Goal: Communication & Community: Answer question/provide support

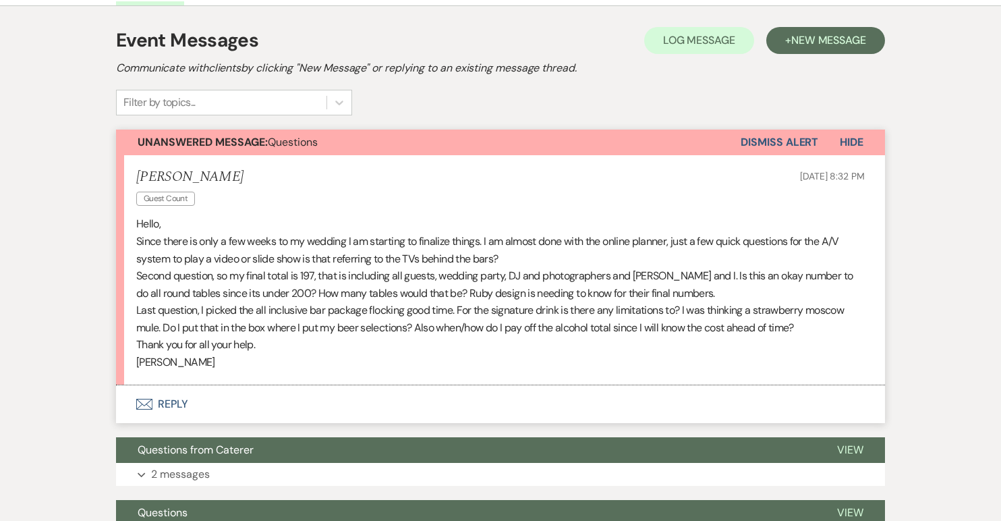
click at [171, 398] on button "Envelope Reply" at bounding box center [500, 404] width 769 height 38
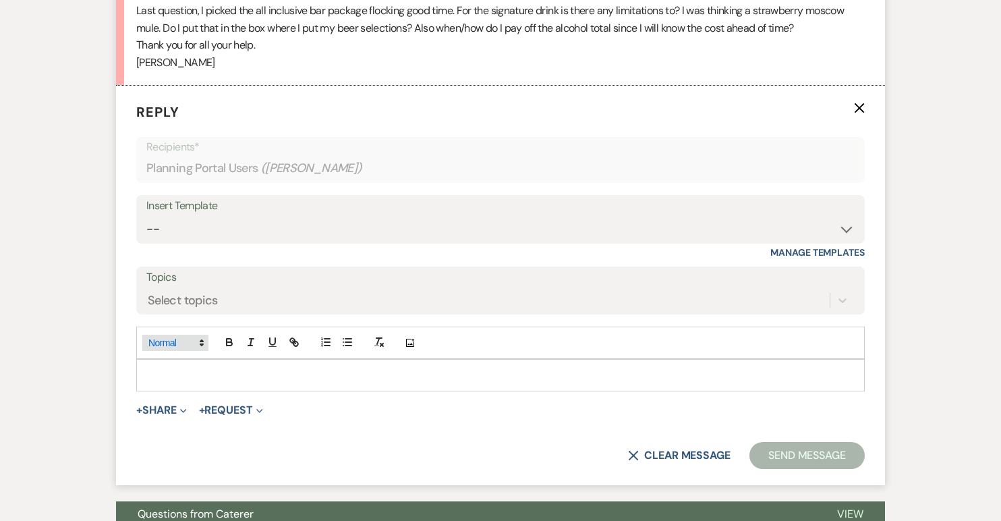
scroll to position [574, 0]
click at [165, 369] on p at bounding box center [500, 374] width 707 height 15
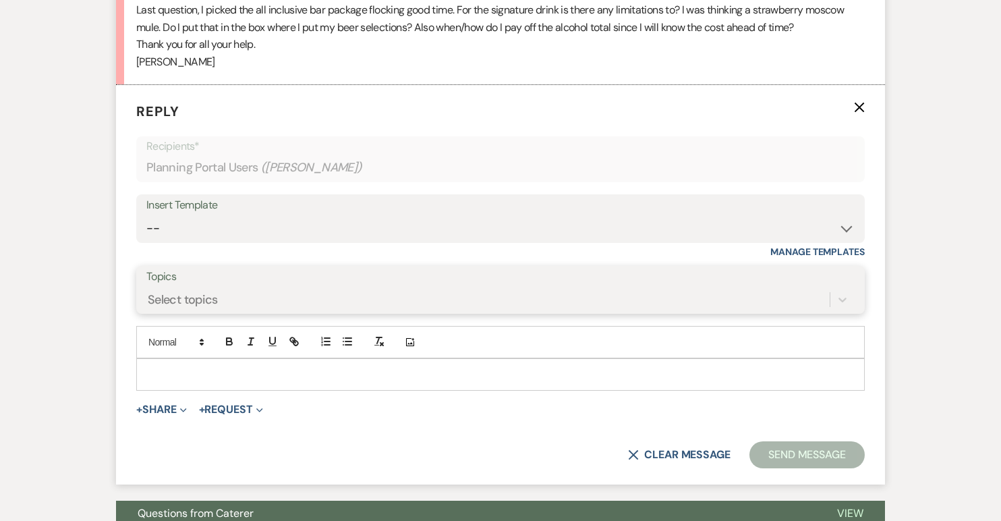
click at [182, 306] on div "Select topics" at bounding box center [183, 300] width 70 height 18
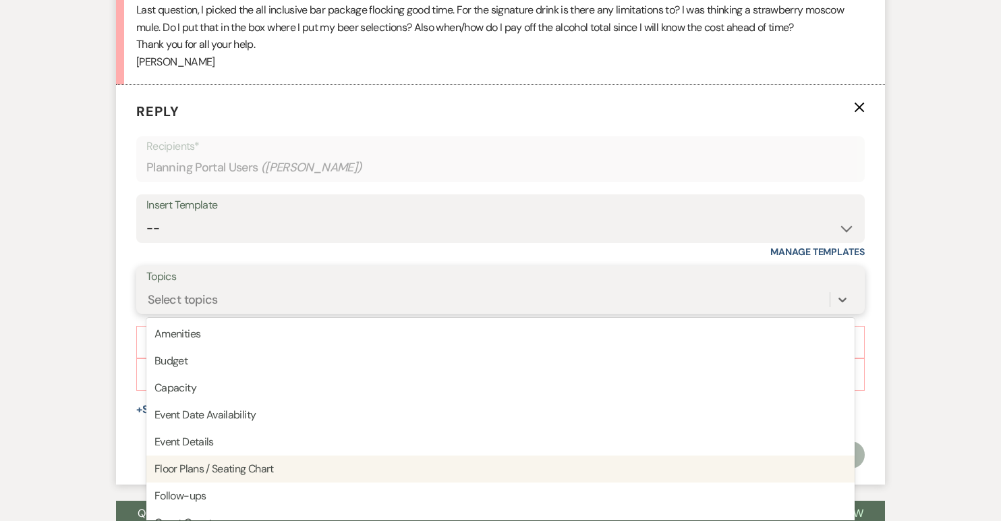
click at [179, 465] on div "Floor Plans / Seating Chart" at bounding box center [500, 468] width 708 height 27
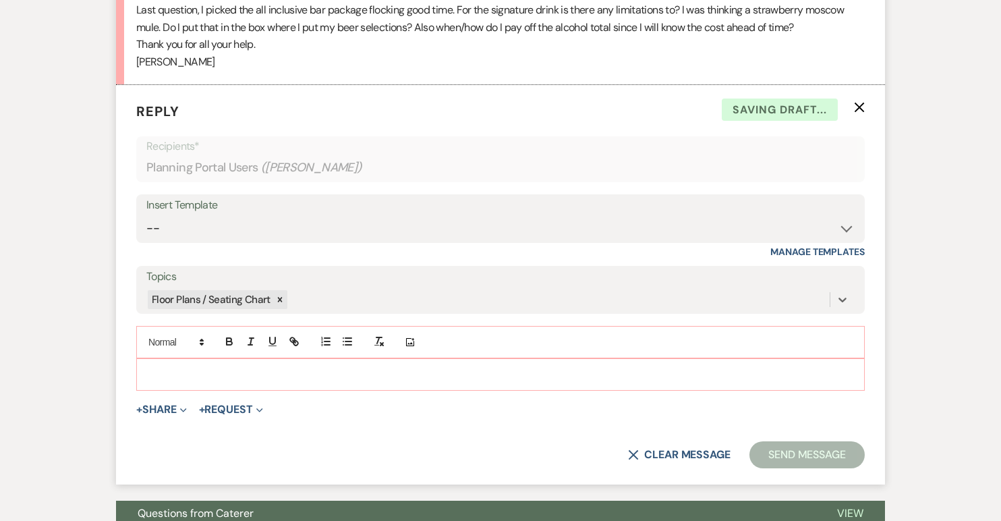
click at [172, 370] on p at bounding box center [500, 374] width 707 height 15
click at [303, 294] on div "Floor Plans / Seating Chart" at bounding box center [487, 300] width 683 height 24
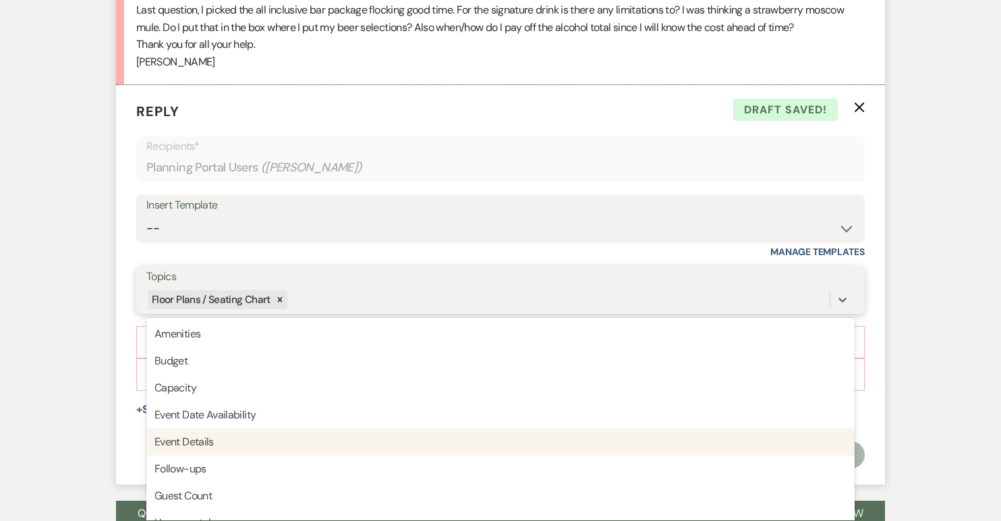
click at [208, 444] on div "Event Details" at bounding box center [500, 441] width 708 height 27
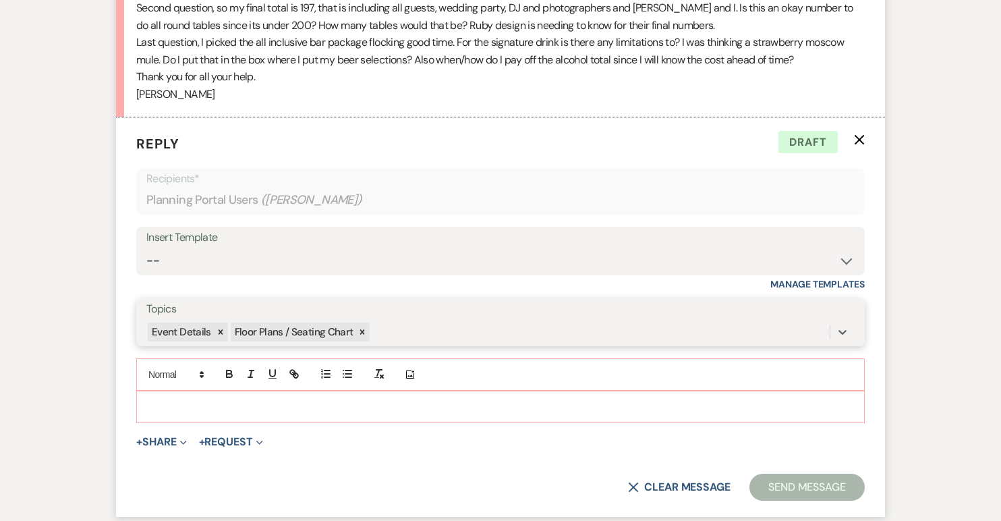
scroll to position [550, 0]
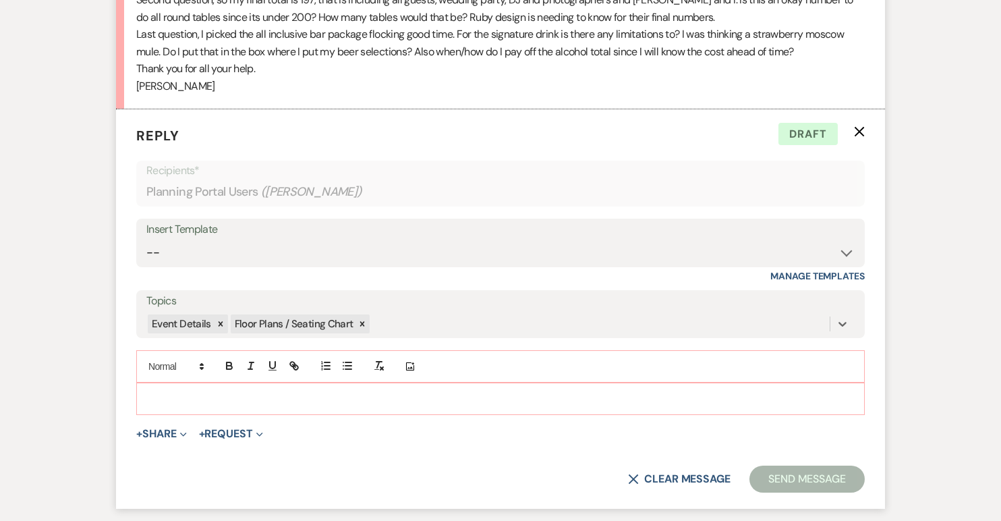
click at [161, 398] on p at bounding box center [500, 398] width 707 height 15
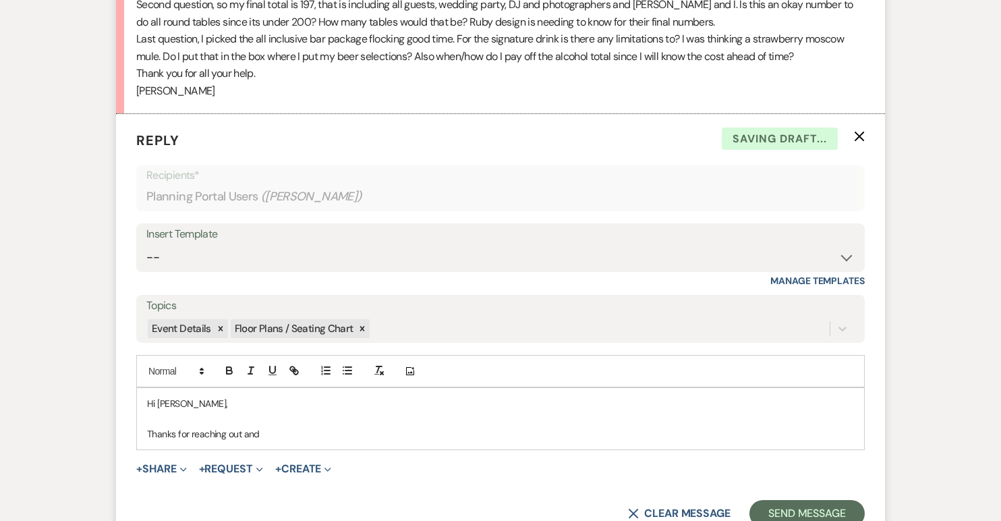
scroll to position [545, 0]
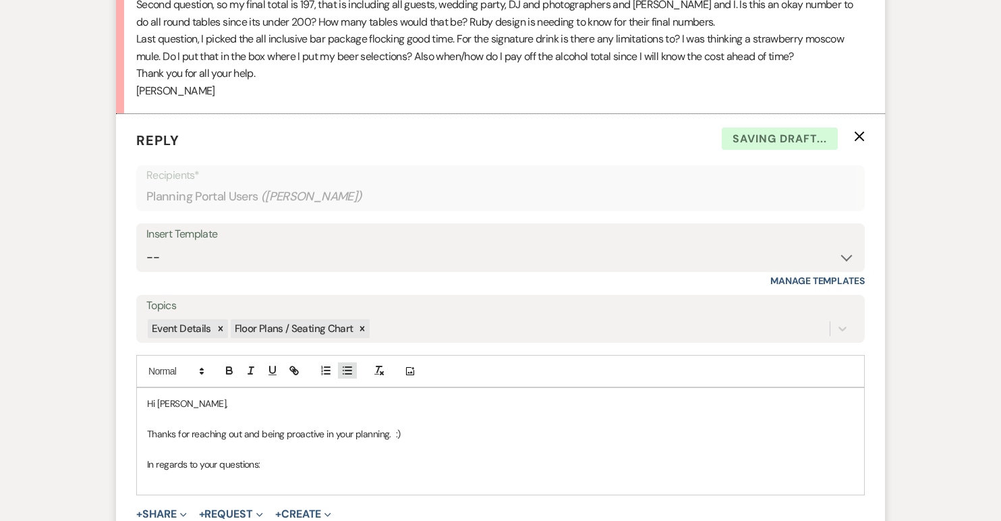
click at [349, 371] on icon "button" at bounding box center [347, 370] width 12 height 12
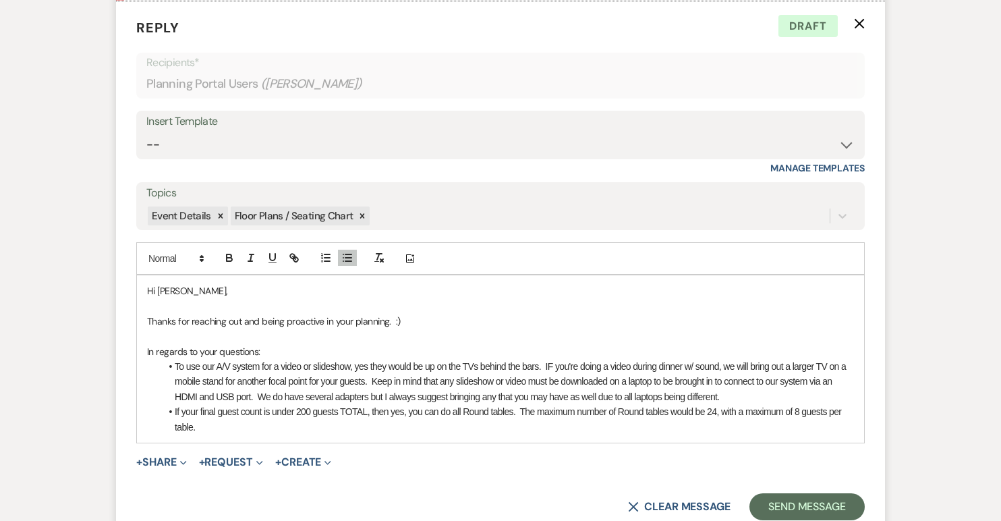
scroll to position [660, 0]
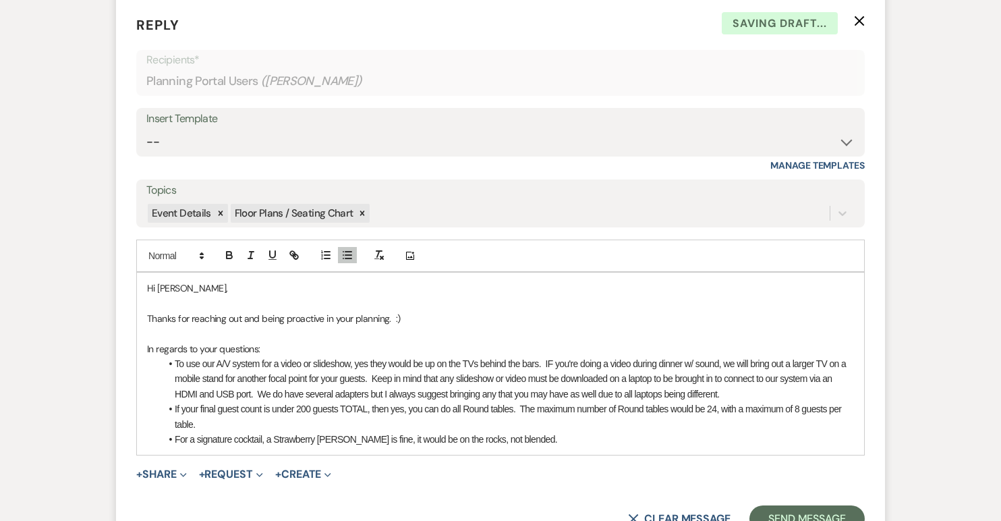
click at [381, 440] on li "For a signature cocktail, a Strawberry [PERSON_NAME] is fine, it would be on th…" at bounding box center [507, 439] width 693 height 15
click at [580, 436] on li "For a signature cocktail, a Strawberry [PERSON_NAME] is fine. Just know it woul…" at bounding box center [507, 439] width 693 height 15
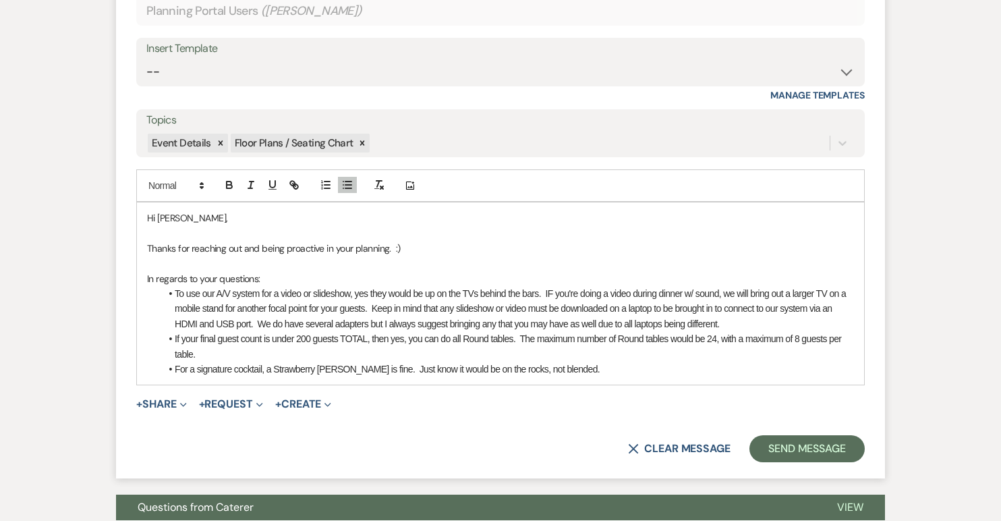
scroll to position [733, 0]
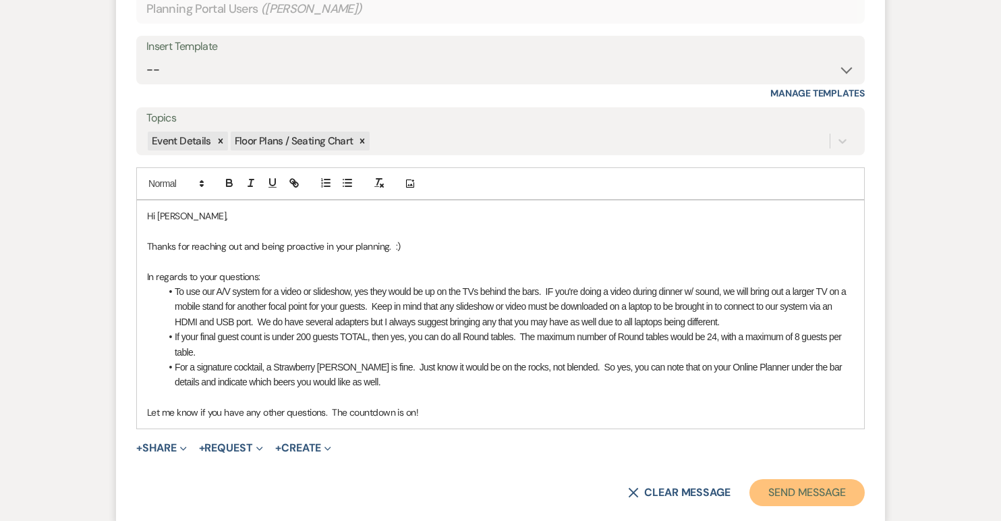
click at [838, 491] on button "Send Message" at bounding box center [806, 492] width 115 height 27
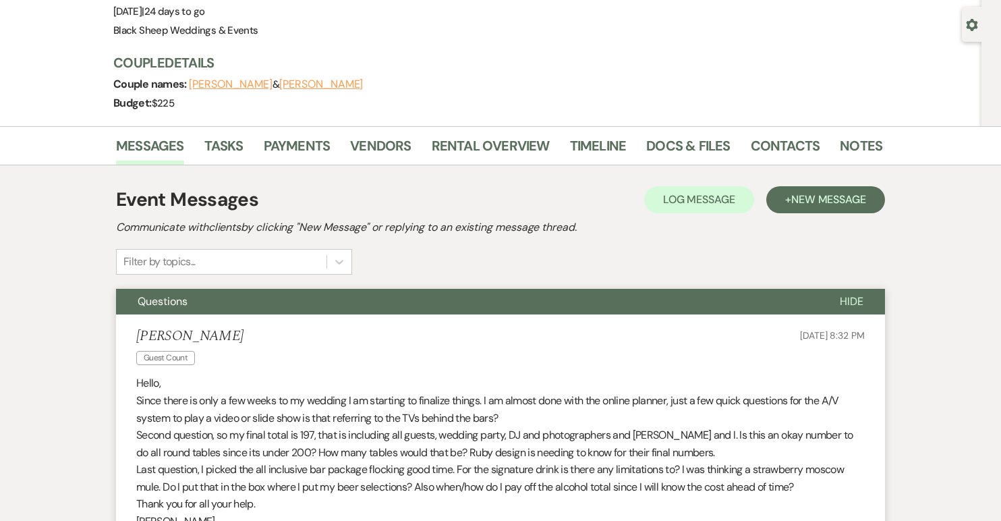
scroll to position [0, 0]
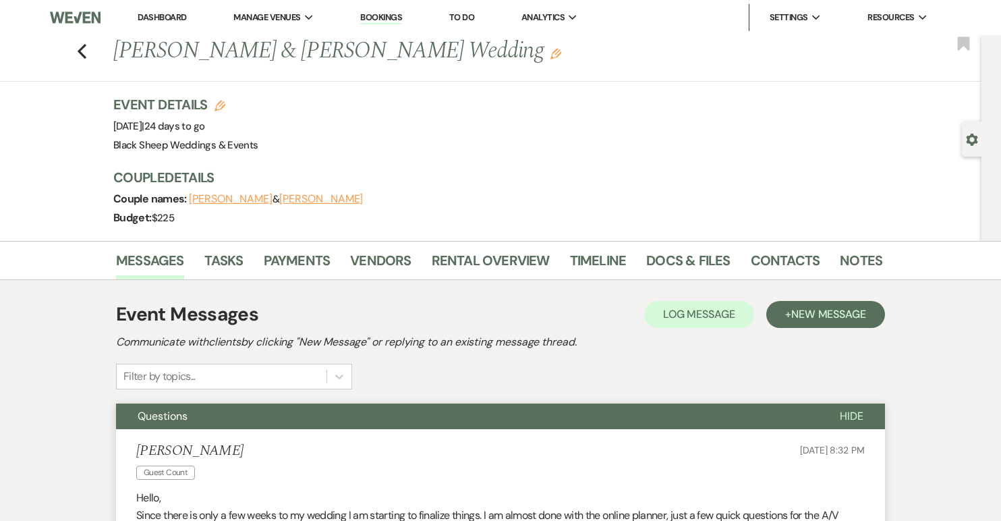
click at [167, 14] on link "Dashboard" at bounding box center [162, 16] width 49 height 11
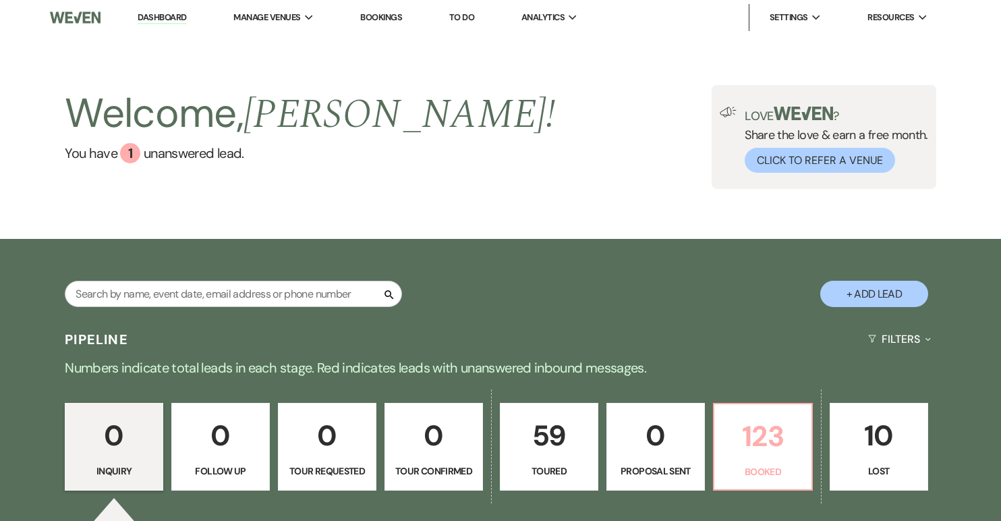
click at [743, 439] on p "123" at bounding box center [762, 435] width 81 height 45
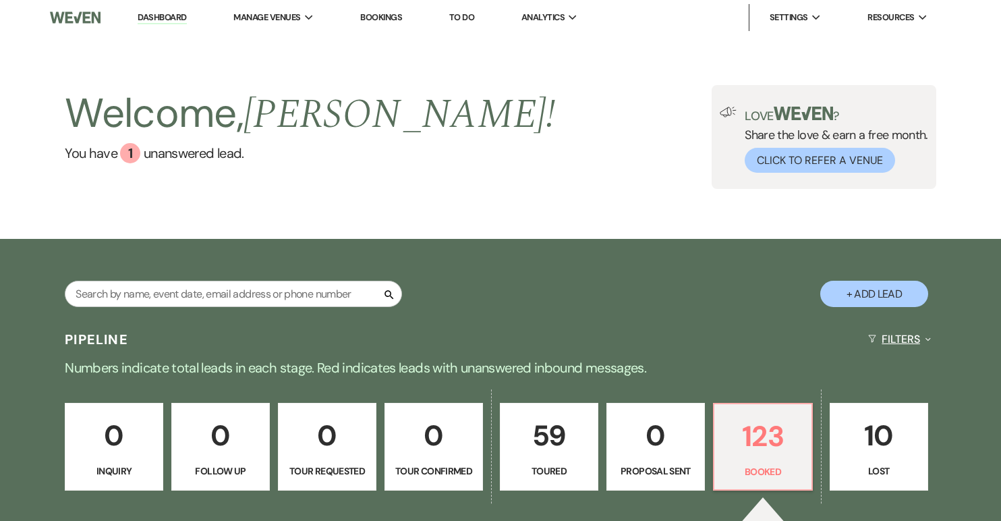
click at [899, 336] on button "Filters Expand" at bounding box center [900, 339] width 74 height 36
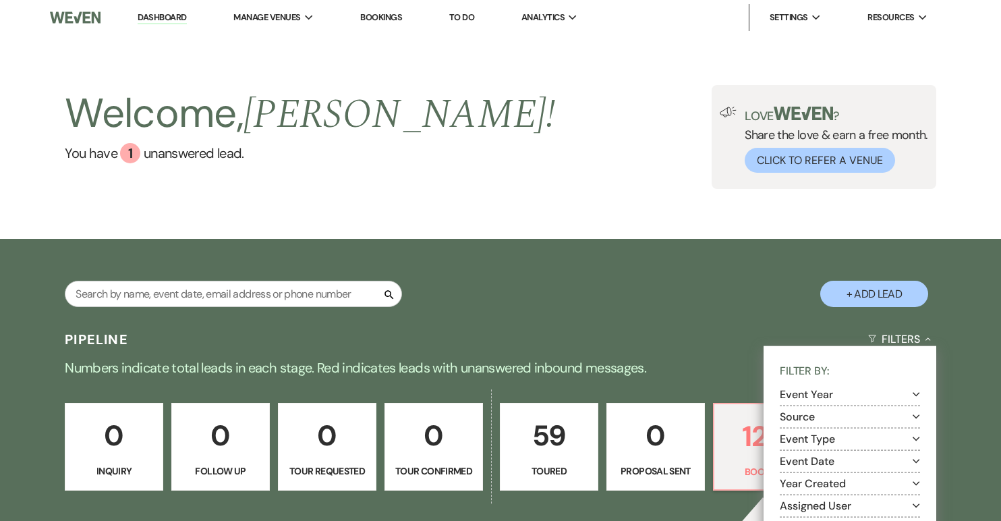
click at [917, 391] on icon "Expand" at bounding box center [916, 394] width 7 height 11
click at [803, 411] on input "2025" at bounding box center [801, 411] width 9 height 9
checkbox input "true"
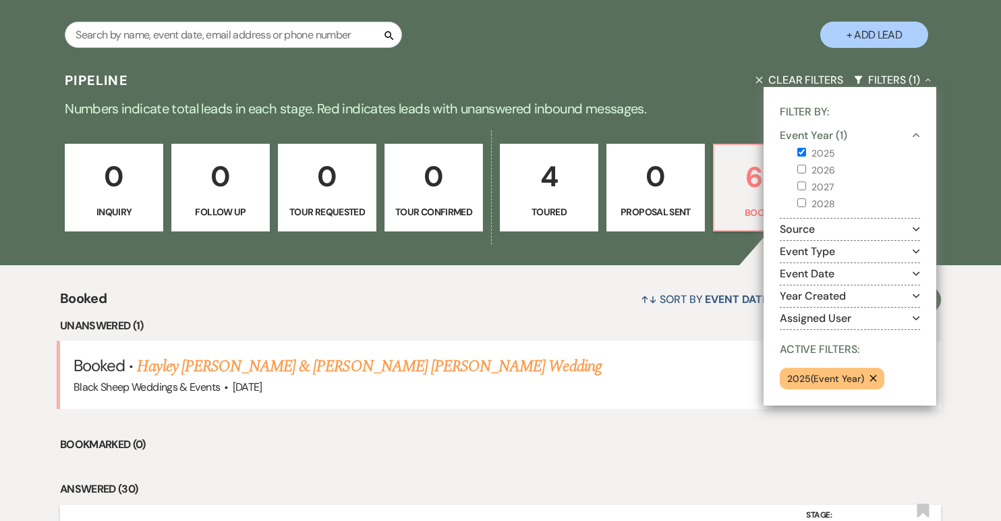
scroll to position [266, 0]
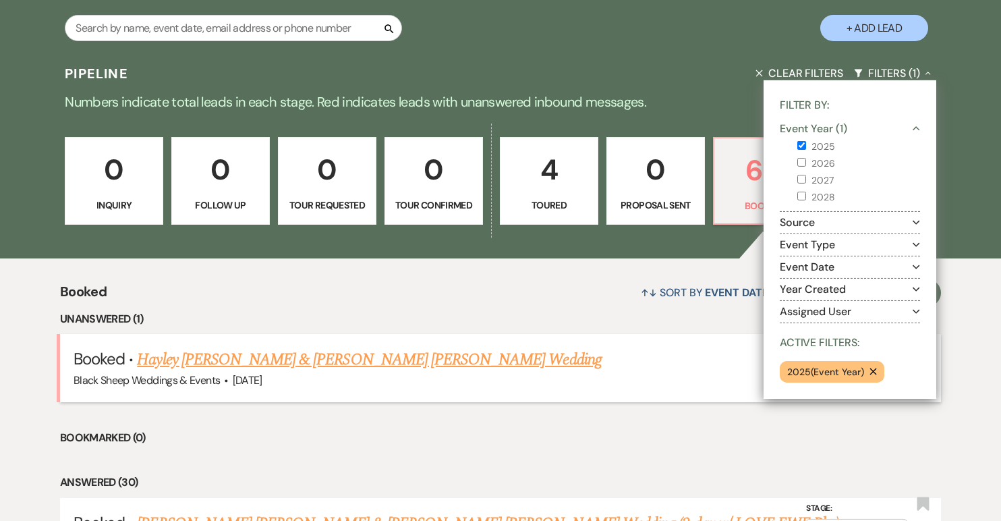
click at [322, 360] on link "Hayley [PERSON_NAME] & [PERSON_NAME] [PERSON_NAME] Wedding" at bounding box center [369, 359] width 464 height 24
